Goal: Information Seeking & Learning: Find specific fact

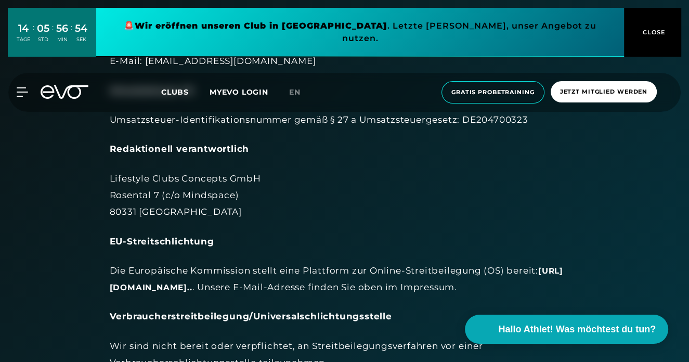
click at [291, 244] on div "EU-Streitschlichtung" at bounding box center [345, 241] width 470 height 17
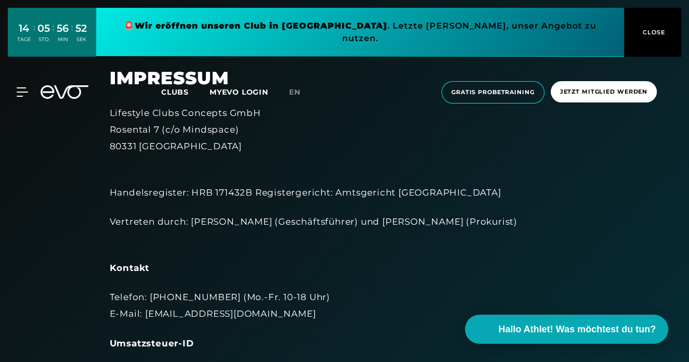
click at [173, 73] on div "MyEVO Login Über EVO Mitgliedschaften Probetraining TAGESPASS EVO Studios [GEOG…" at bounding box center [344, 92] width 685 height 39
click at [175, 87] on span "Clubs" at bounding box center [175, 91] width 28 height 9
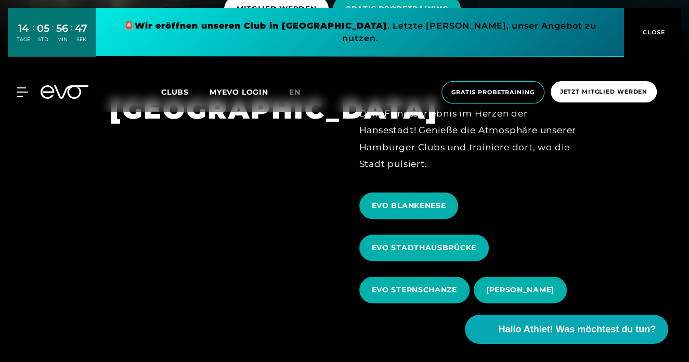
scroll to position [339, 0]
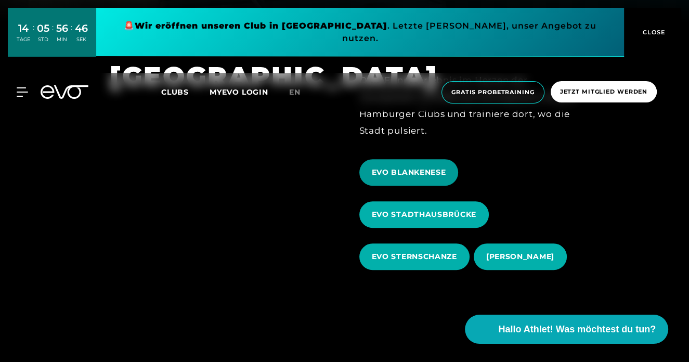
click at [374, 168] on span "EVO BLANKENESE" at bounding box center [409, 172] width 74 height 11
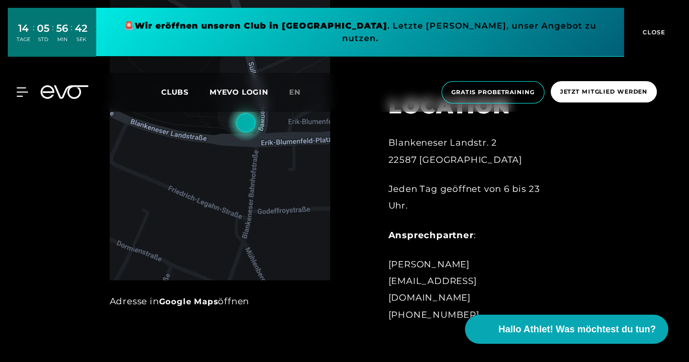
scroll to position [426, 0]
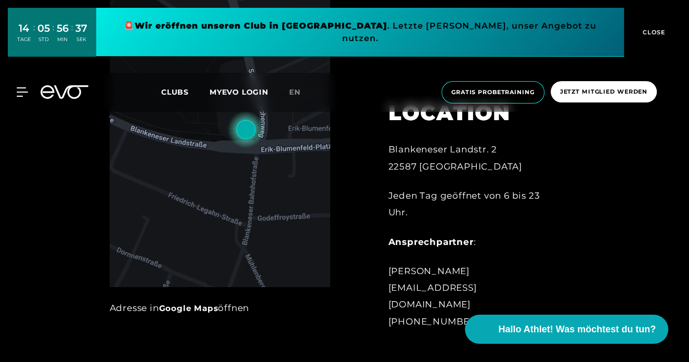
click at [391, 164] on div "Blankeneser Landstr. 2 22587 [GEOGRAPHIC_DATA]" at bounding box center [473, 158] width 171 height 34
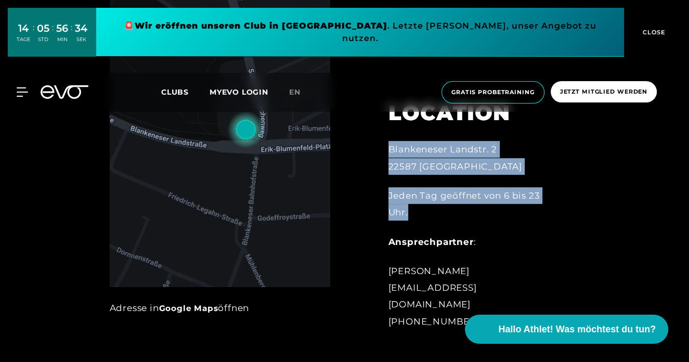
drag, startPoint x: 391, startPoint y: 164, endPoint x: 521, endPoint y: 234, distance: 147.8
click at [521, 234] on div "Blankeneser Landstr. 2 22587 [GEOGRAPHIC_DATA] Jeden Tag geöffnet von 6 bis 23 …" at bounding box center [473, 235] width 171 height 189
copy div "Blankeneser Landstr. 2 22587 [GEOGRAPHIC_DATA] Jeden Tag geöffnet von 6 bis 23 …"
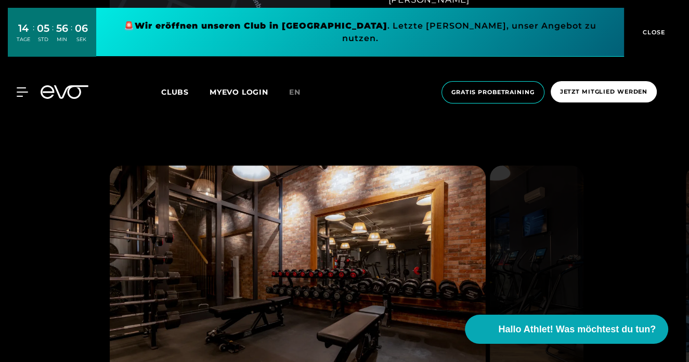
scroll to position [0, 0]
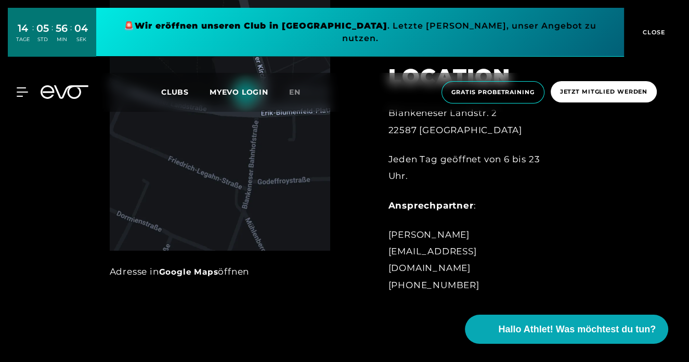
click at [348, 285] on div at bounding box center [359, 121] width 29 height 370
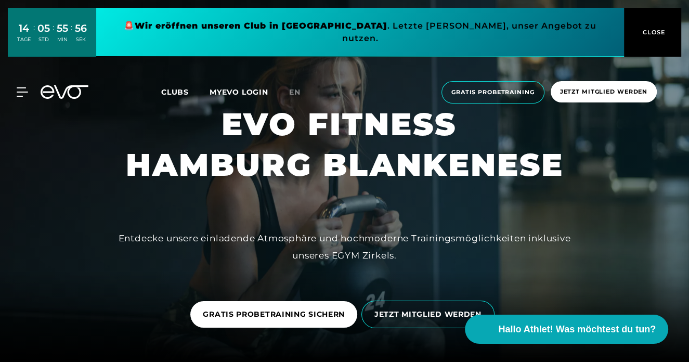
click at [177, 86] on div "Clubs MYEVO LOGIN" at bounding box center [225, 92] width 128 height 12
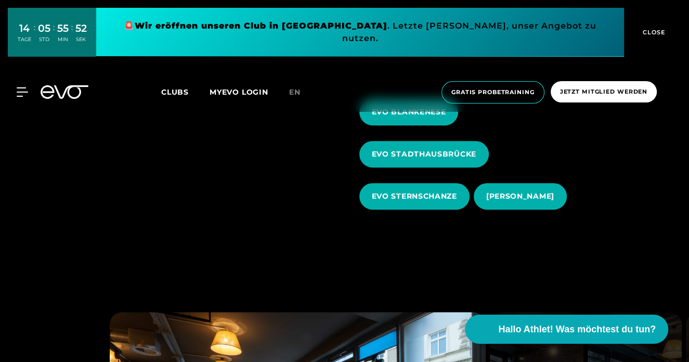
scroll to position [400, 0]
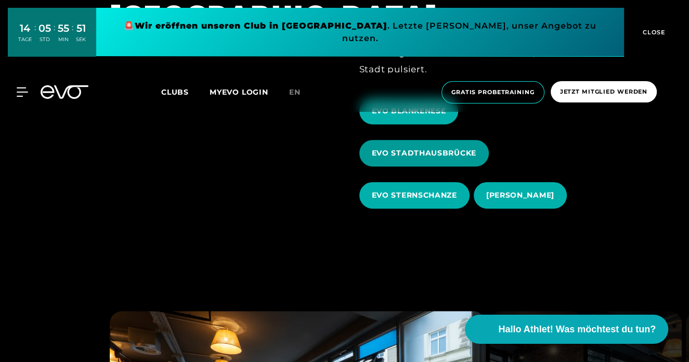
click at [433, 145] on span "EVO STADTHAUSBRÜCKE" at bounding box center [423, 153] width 129 height 27
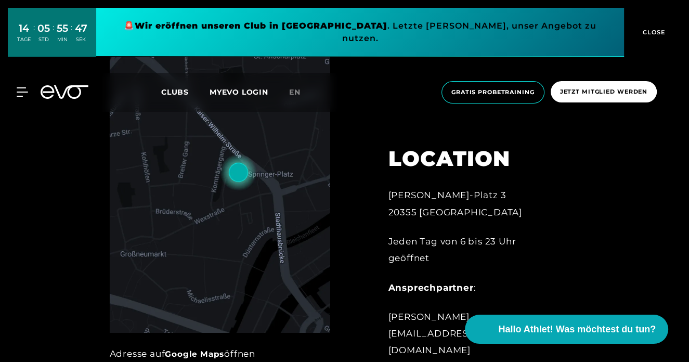
scroll to position [381, 0]
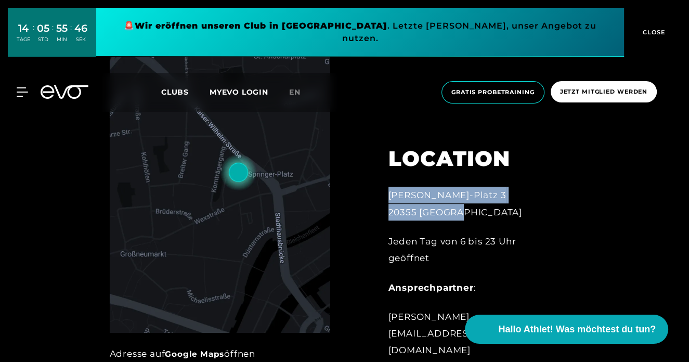
drag, startPoint x: 379, startPoint y: 209, endPoint x: 565, endPoint y: 234, distance: 187.9
click at [565, 234] on div "LOCATION [PERSON_NAME][STREET_ADDRESS] Jeden Tag von 6 bis 23 Uhr geöffnet Ansp…" at bounding box center [474, 254] width 200 height 268
copy div "[PERSON_NAME]-Platz 3 20355 [GEOGRAPHIC_DATA]"
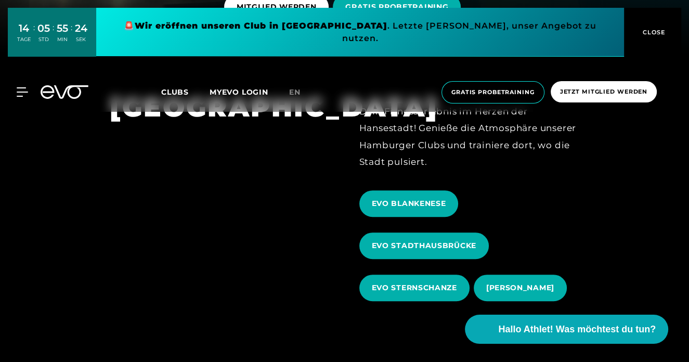
scroll to position [311, 0]
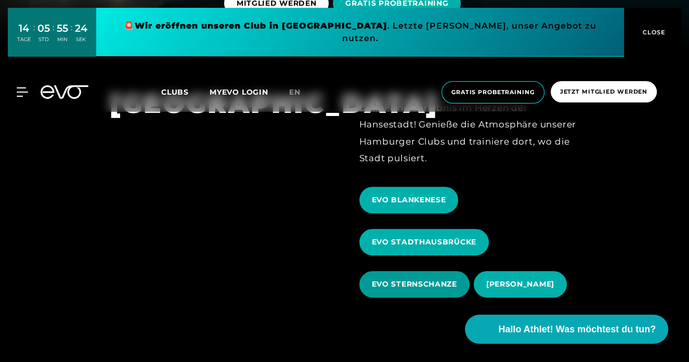
click at [399, 280] on span "EVO STERNSCHANZE" at bounding box center [414, 284] width 85 height 11
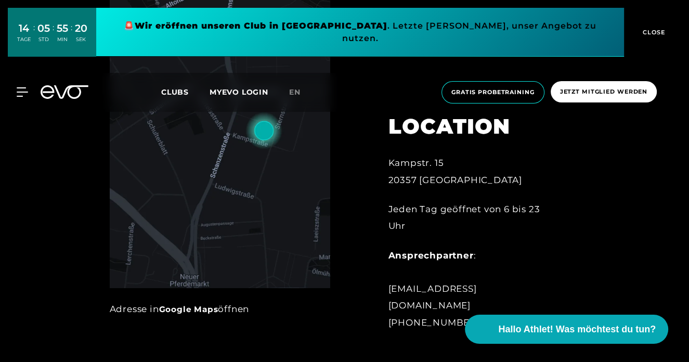
scroll to position [489, 0]
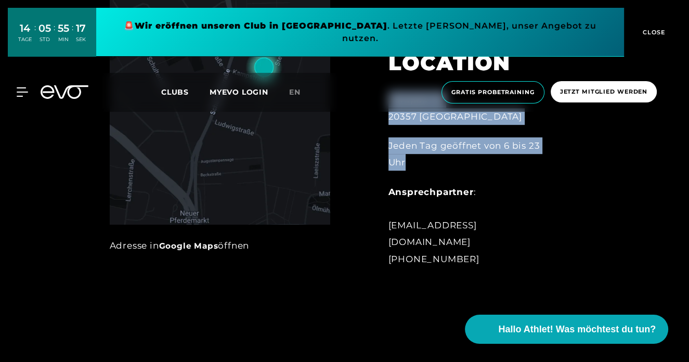
drag, startPoint x: 418, startPoint y: 180, endPoint x: 381, endPoint y: 118, distance: 72.3
click at [381, 118] on div "LOCATION [GEOGRAPHIC_DATA]. 15 20357 Hamburg Jeden Tag geöffnet von 6 bis 23 Uh…" at bounding box center [474, 151] width 200 height 255
copy div "Kampstr. 15 20357 Hamburg Jeden Tag geöffnet von 6 bis 23 Uhr"
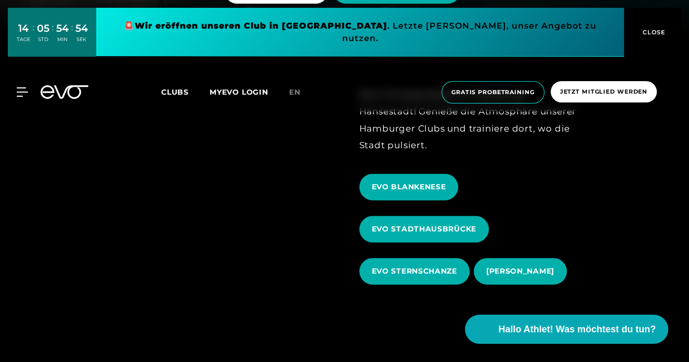
scroll to position [358, 0]
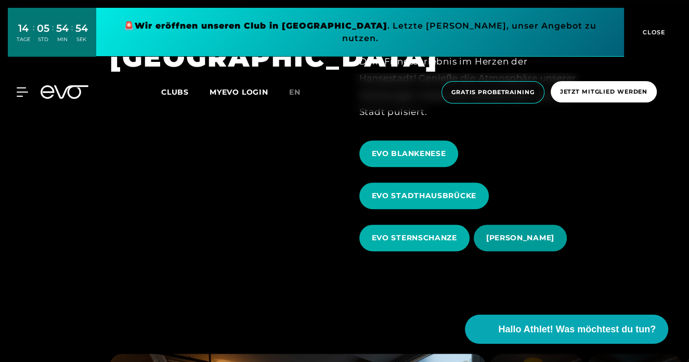
click at [516, 243] on span "[PERSON_NAME]" at bounding box center [520, 237] width 68 height 11
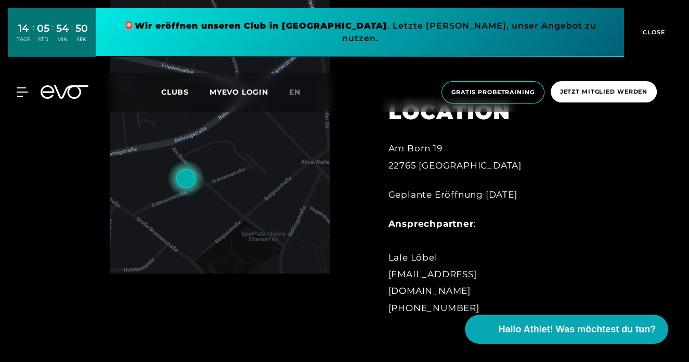
scroll to position [439, 0]
drag, startPoint x: 384, startPoint y: 160, endPoint x: 533, endPoint y: 212, distance: 157.4
click at [533, 212] on div "LOCATION [STREET_ADDRESS] Geplante Eröffnung [DATE] Ansprechpartner : [PERSON_N…" at bounding box center [474, 201] width 200 height 255
copy div "[STREET_ADDRESS] Geplante Eröffnung [DATE]"
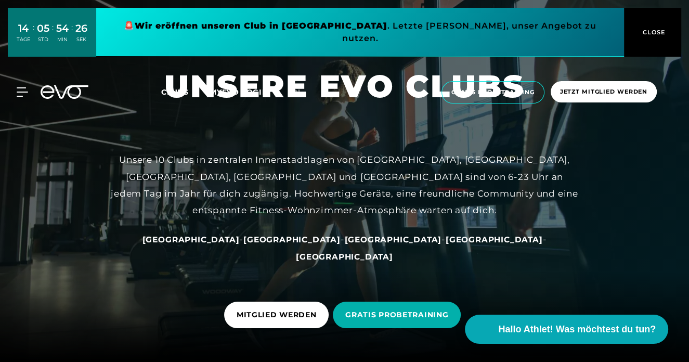
scroll to position [31, 0]
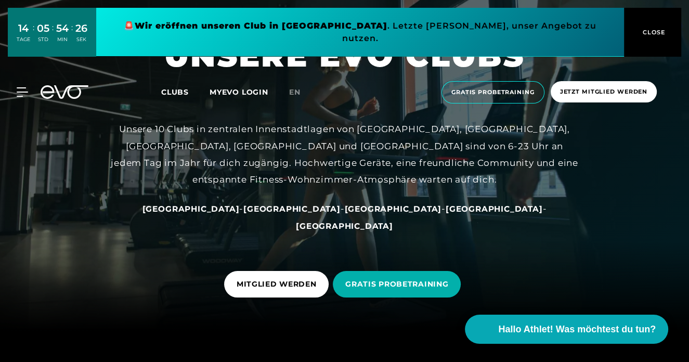
click at [274, 214] on span "[GEOGRAPHIC_DATA]" at bounding box center [291, 209] width 97 height 10
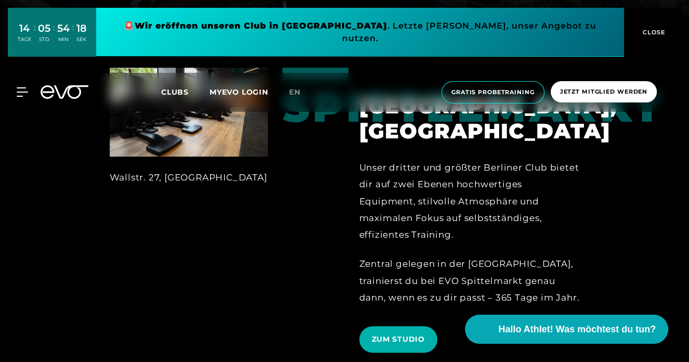
scroll to position [244, 0]
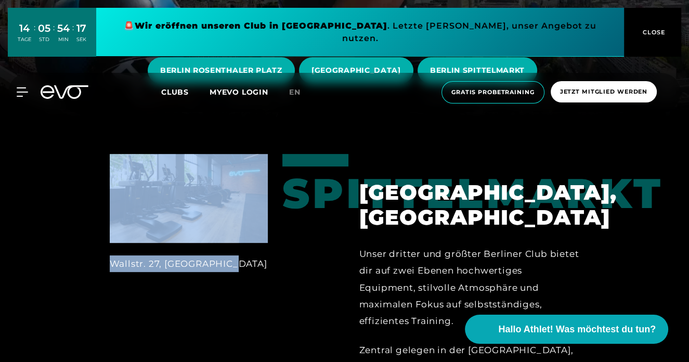
drag, startPoint x: 249, startPoint y: 256, endPoint x: 89, endPoint y: 268, distance: 159.5
click at [89, 268] on div "Wallstr. 27, [GEOGRAPHIC_DATA], Spittelmarkt Unser dritter und größter Berliner…" at bounding box center [344, 301] width 689 height 366
click at [234, 275] on div "Wallstr. 27, [GEOGRAPHIC_DATA]" at bounding box center [188, 300] width 187 height 293
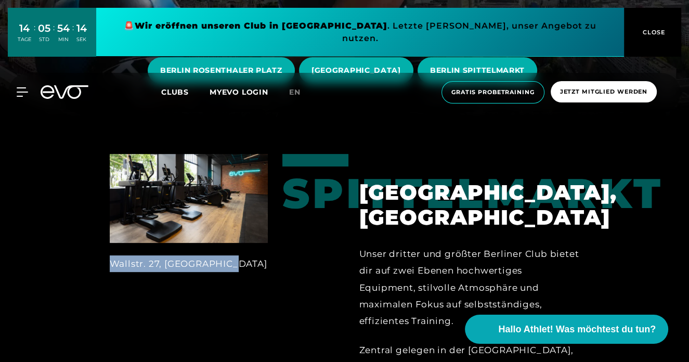
drag, startPoint x: 240, startPoint y: 271, endPoint x: 96, endPoint y: 271, distance: 144.6
click at [96, 271] on div "Wallstr. 27, [GEOGRAPHIC_DATA]" at bounding box center [188, 300] width 187 height 293
copy div "Wallstr. 27, [GEOGRAPHIC_DATA]"
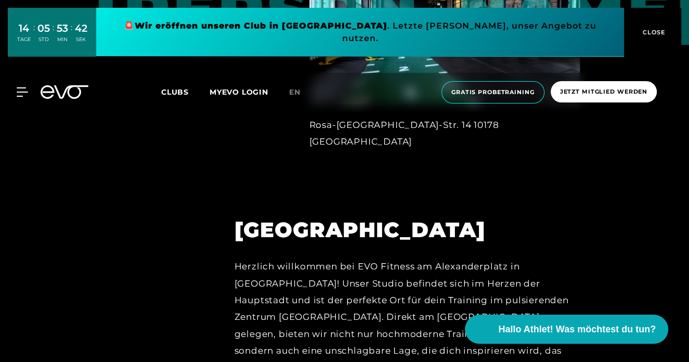
scroll to position [706, 0]
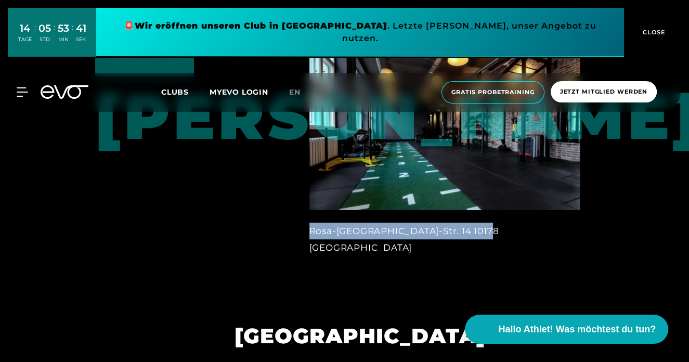
drag, startPoint x: 496, startPoint y: 231, endPoint x: 298, endPoint y: 222, distance: 197.8
click at [298, 222] on div "Rosa-[GEOGRAPHIC_DATA]-Str. 14 10178 [GEOGRAPHIC_DATA]" at bounding box center [445, 170] width 300 height 224
copy div "Rosa-[GEOGRAPHIC_DATA]-Str. 14 10178 [GEOGRAPHIC_DATA]"
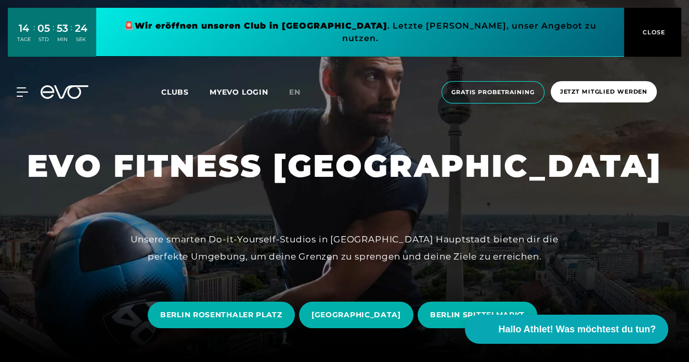
scroll to position [40, 0]
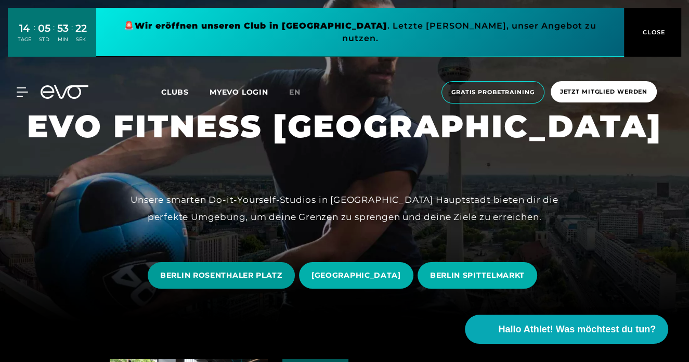
click at [185, 275] on span "BERLIN ROSENTHALER PLATZ" at bounding box center [221, 275] width 122 height 11
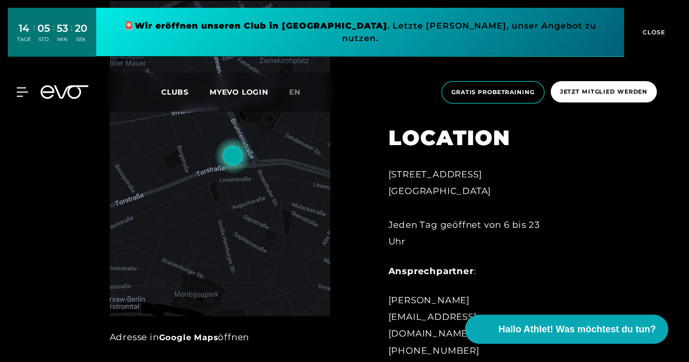
scroll to position [439, 0]
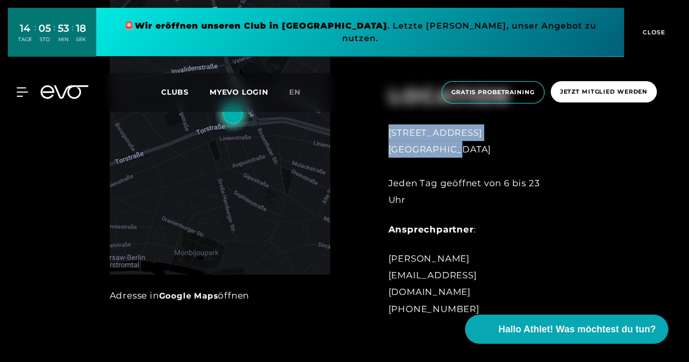
drag, startPoint x: 386, startPoint y: 148, endPoint x: 478, endPoint y: 168, distance: 94.3
click at [478, 168] on div "LOCATION [STREET_ADDRESS][GEOGRAPHIC_DATA] Tag geöffnet von 6 bis 23 Uhr Anspre…" at bounding box center [474, 194] width 200 height 272
copy div "[STREET_ADDRESS]"
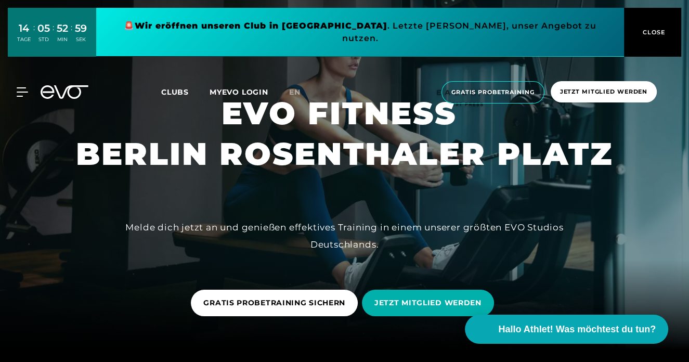
scroll to position [0, 0]
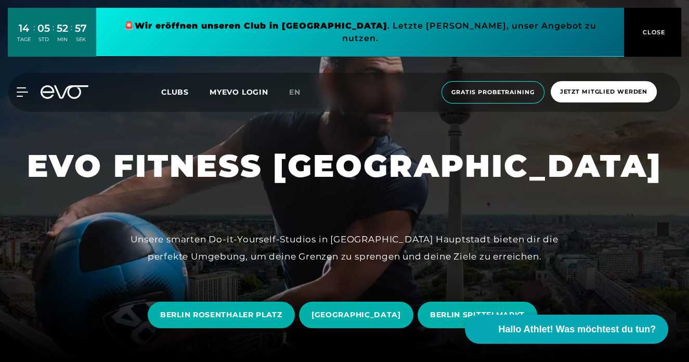
scroll to position [87, 0]
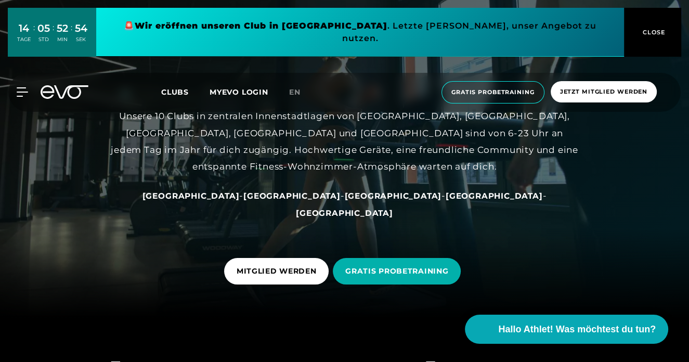
scroll to position [45, 0]
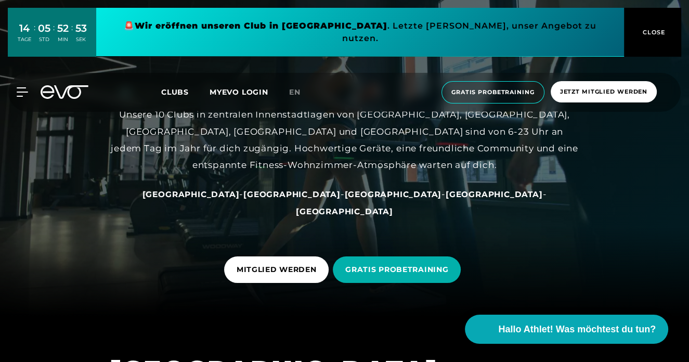
click at [345, 199] on span "[GEOGRAPHIC_DATA]" at bounding box center [393, 194] width 97 height 10
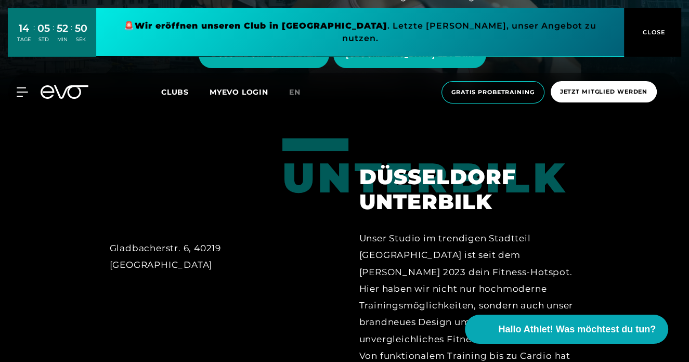
scroll to position [261, 0]
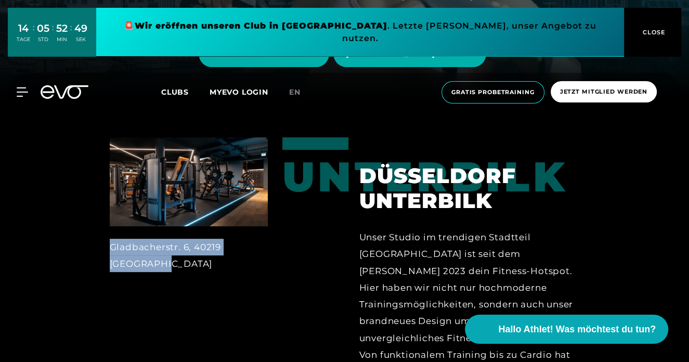
drag, startPoint x: 202, startPoint y: 262, endPoint x: 99, endPoint y: 243, distance: 105.2
click at [99, 243] on div "Gladbacherstr. 6, 40219 [GEOGRAPHIC_DATA]" at bounding box center [188, 311] width 187 height 348
copy div "Gladbacherstr. 6, 40219 [GEOGRAPHIC_DATA]"
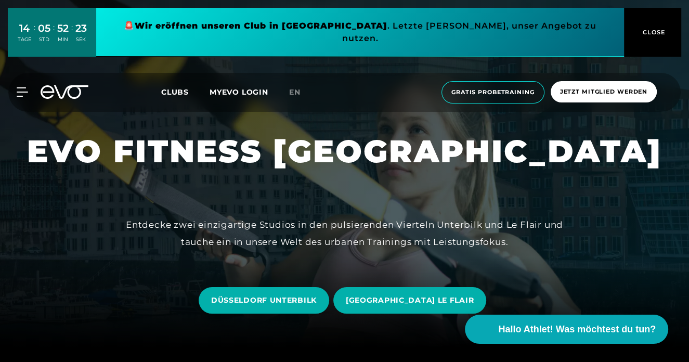
scroll to position [67, 0]
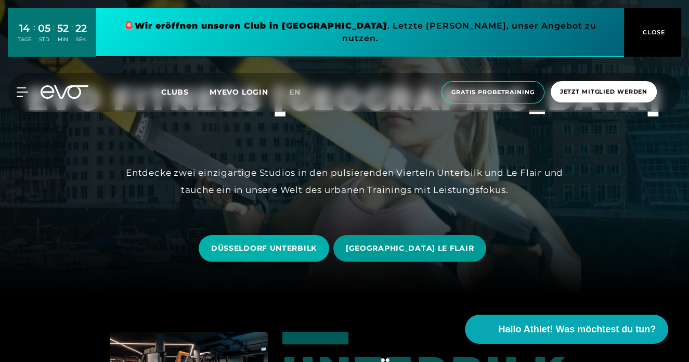
click at [383, 243] on span "[GEOGRAPHIC_DATA] LE FLAIR" at bounding box center [410, 248] width 128 height 11
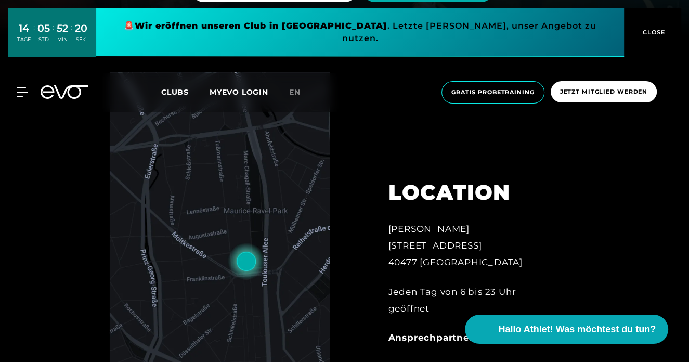
scroll to position [381, 0]
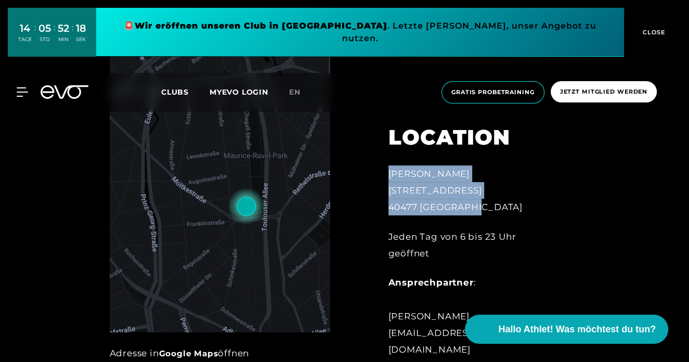
drag, startPoint x: 493, startPoint y: 229, endPoint x: 382, endPoint y: 211, distance: 112.8
click at [382, 211] on div "LOCATION [PERSON_NAME][STREET_ADDRESS] Jeden Tag von 6 bis 23 Uhr geöffnet Ansp…" at bounding box center [474, 243] width 200 height 289
click at [477, 216] on div "[PERSON_NAME][STREET_ADDRESS]" at bounding box center [473, 190] width 171 height 50
drag, startPoint x: 477, startPoint y: 226, endPoint x: 385, endPoint y: 207, distance: 93.9
click at [385, 207] on div "LOCATION [PERSON_NAME][STREET_ADDRESS] Jeden Tag von 6 bis 23 Uhr geöffnet Ansp…" at bounding box center [474, 243] width 200 height 289
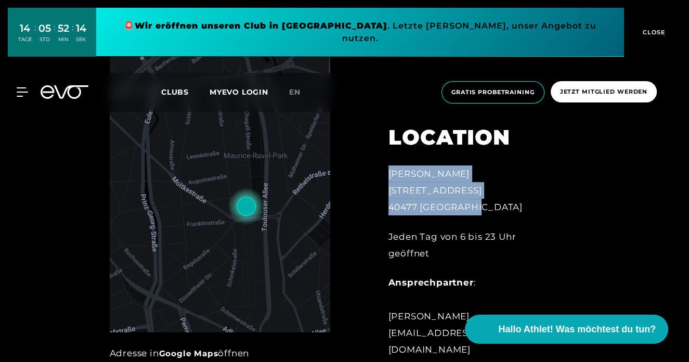
copy div "[PERSON_NAME][STREET_ADDRESS]"
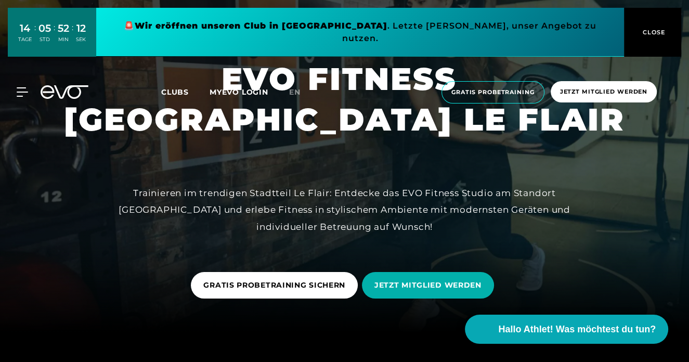
scroll to position [0, 0]
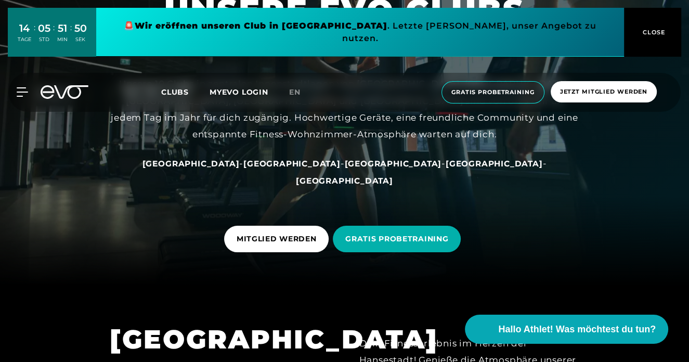
scroll to position [76, 0]
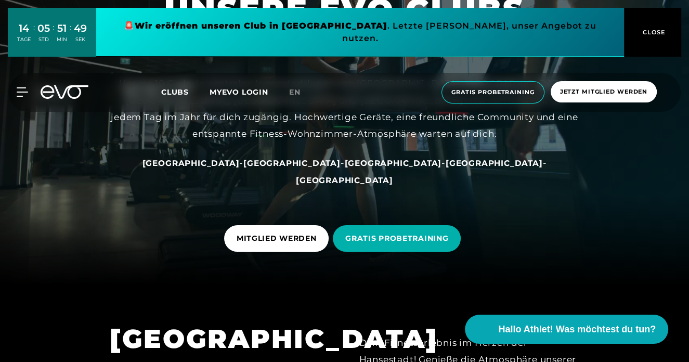
click at [395, 173] on div "[GEOGRAPHIC_DATA] - [GEOGRAPHIC_DATA] - [GEOGRAPHIC_DATA] - [GEOGRAPHIC_DATA] -…" at bounding box center [345, 171] width 468 height 34
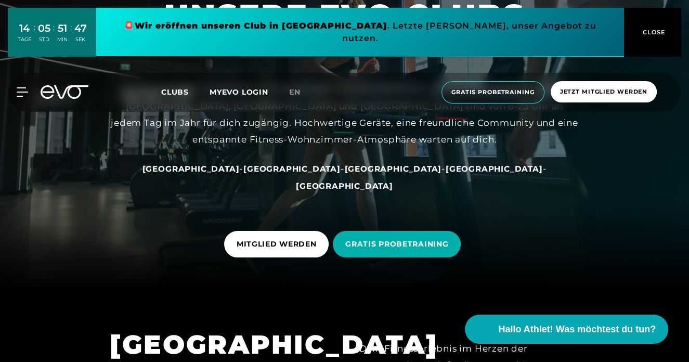
scroll to position [62, 0]
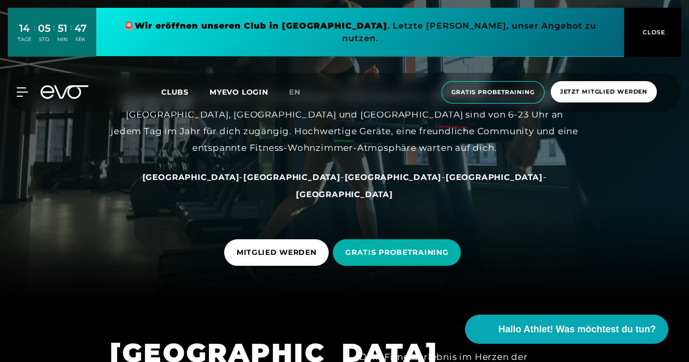
click at [446, 182] on span "[GEOGRAPHIC_DATA]" at bounding box center [494, 177] width 97 height 10
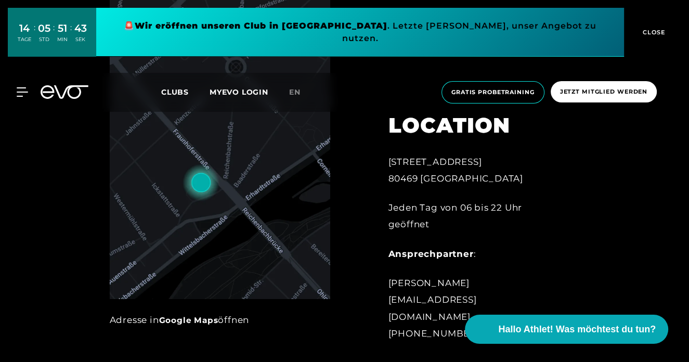
scroll to position [426, 0]
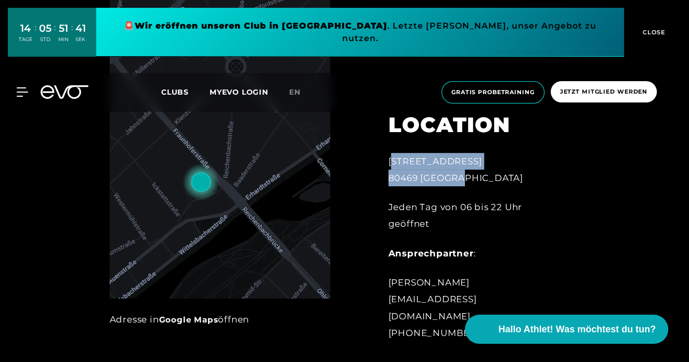
drag, startPoint x: 374, startPoint y: 161, endPoint x: 481, endPoint y: 186, distance: 109.6
click at [481, 186] on div "LOCATION [STREET_ADDRESS] Jeden Tag von 06 bis 22 Uhr geöffnet Ansprechpartner …" at bounding box center [474, 220] width 200 height 268
copy div "[STREET_ADDRESS]"
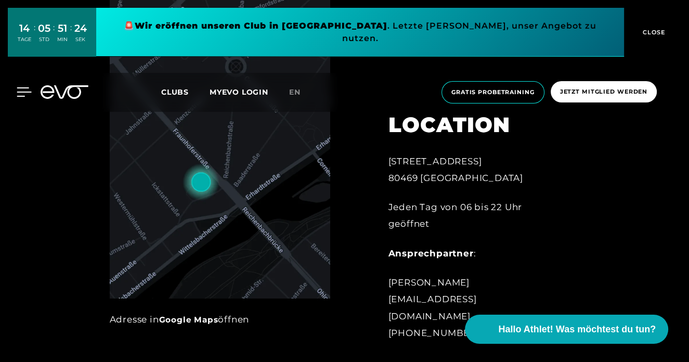
click at [24, 87] on icon at bounding box center [24, 91] width 15 height 9
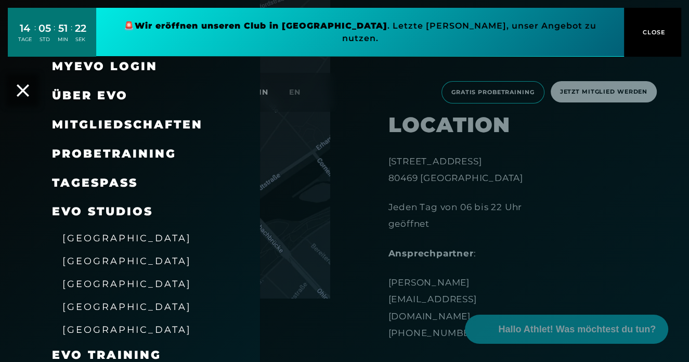
drag, startPoint x: 326, startPoint y: 142, endPoint x: 350, endPoint y: 123, distance: 31.4
click at [350, 123] on div at bounding box center [344, 181] width 689 height 362
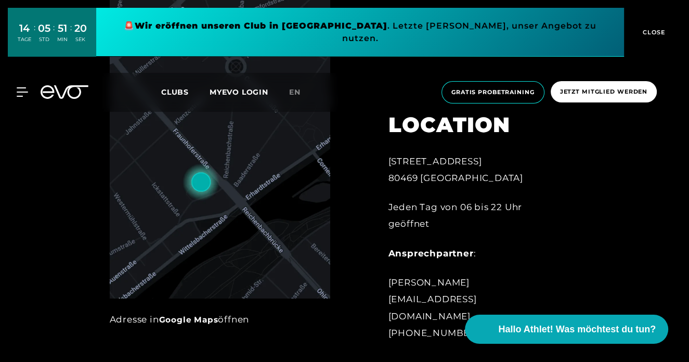
click at [13, 87] on div "MyEVO Login Über EVO Mitgliedschaften Probetraining TAGESPASS EVO Studios [GEOG…" at bounding box center [344, 92] width 685 height 39
click at [15, 87] on div "MyEVO Login Über EVO Mitgliedschaften Probetraining TAGESPASS EVO Studios [GEOG…" at bounding box center [344, 92] width 685 height 39
click at [27, 87] on icon at bounding box center [24, 91] width 15 height 9
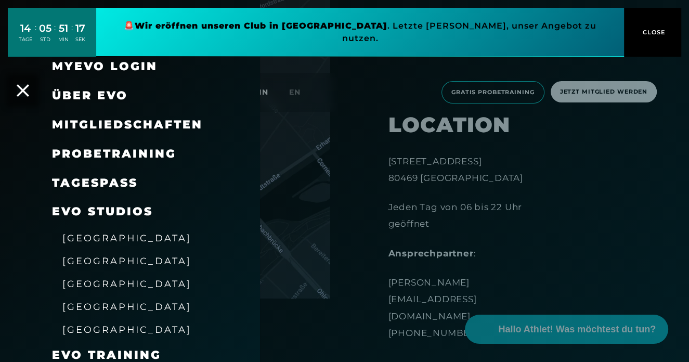
click at [98, 324] on span "[GEOGRAPHIC_DATA]" at bounding box center [126, 329] width 129 height 11
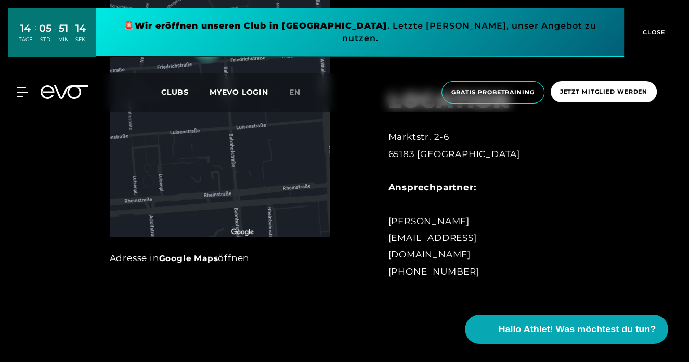
scroll to position [493, 0]
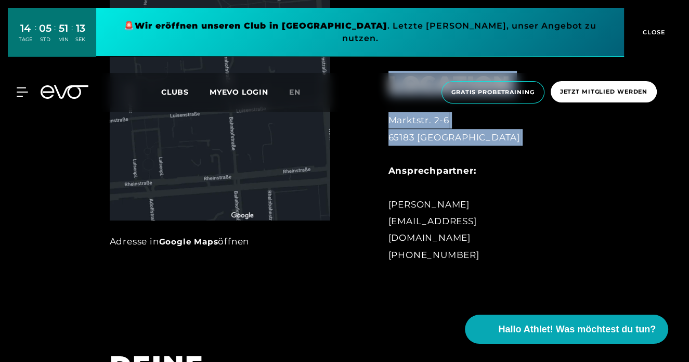
drag, startPoint x: 504, startPoint y: 166, endPoint x: 363, endPoint y: 131, distance: 144.8
click at [363, 131] on div "LOCATION Marktstr. 2-6 65183 [GEOGRAPHIC_DATA] Ansprechpartner: [PERSON_NAME] […" at bounding box center [470, 90] width 250 height 370
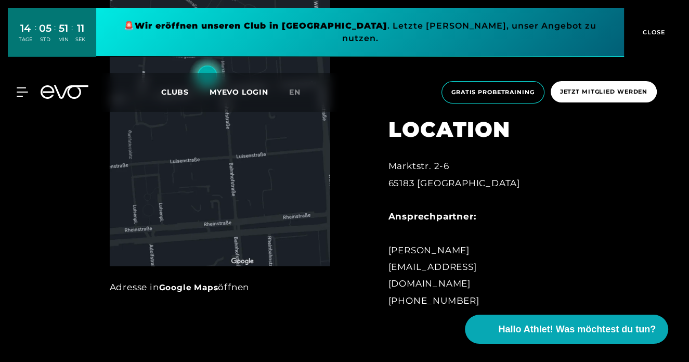
click at [533, 227] on div "Marktstr. 2-6 65183 [GEOGRAPHIC_DATA] Ansprechpartner: [PERSON_NAME] [EMAIL_ADD…" at bounding box center [473, 233] width 171 height 151
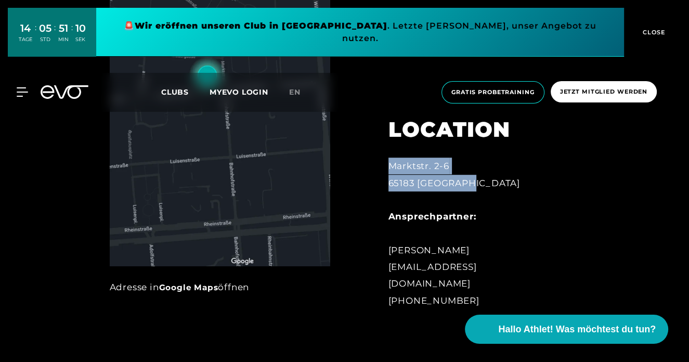
drag, startPoint x: 510, startPoint y: 205, endPoint x: 382, endPoint y: 187, distance: 129.2
click at [382, 187] on div "LOCATION Marktstr. 2-6 65183 [GEOGRAPHIC_DATA] Ansprechpartner: [PERSON_NAME] […" at bounding box center [474, 206] width 200 height 230
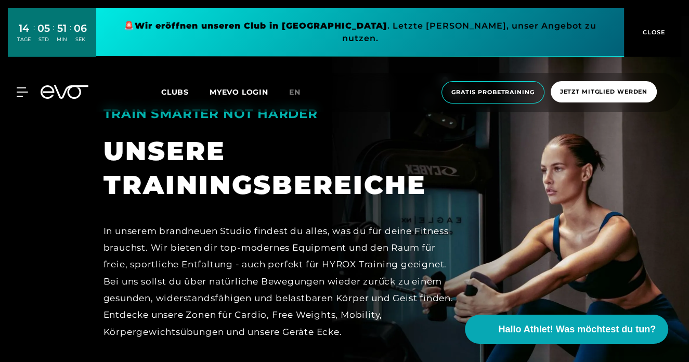
scroll to position [1710, 0]
